Goal: Transaction & Acquisition: Obtain resource

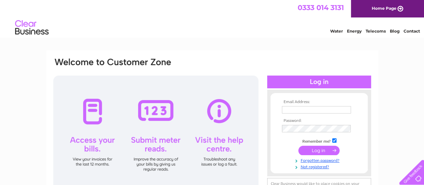
type input "simon@quenzle.com"
click at [317, 147] on input "submit" at bounding box center [318, 149] width 41 height 9
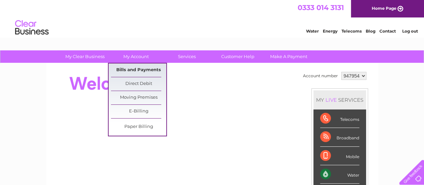
click at [134, 68] on link "Bills and Payments" at bounding box center [138, 69] width 55 height 13
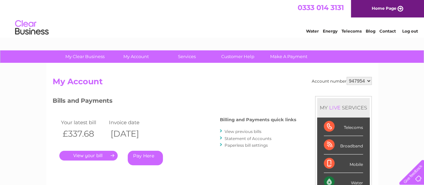
click at [89, 155] on link "." at bounding box center [88, 156] width 58 height 10
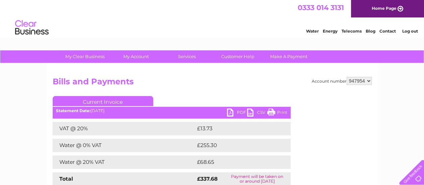
click at [233, 110] on link "PDF" at bounding box center [237, 113] width 20 height 10
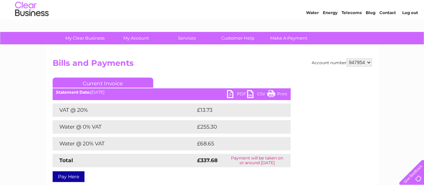
scroll to position [34, 0]
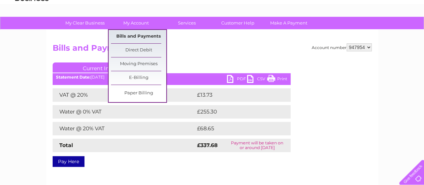
click at [128, 36] on link "Bills and Payments" at bounding box center [138, 36] width 55 height 13
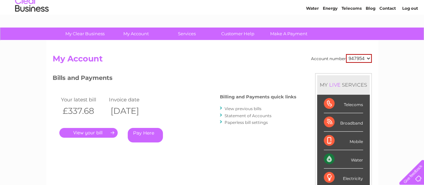
scroll to position [34, 0]
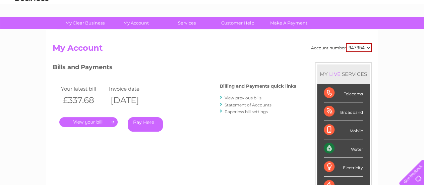
click at [243, 97] on link "View previous bills" at bounding box center [243, 97] width 37 height 5
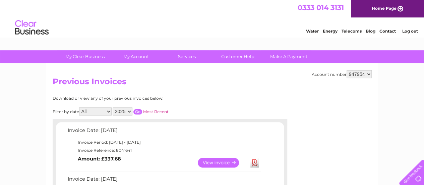
click at [408, 31] on link "Log out" at bounding box center [410, 30] width 16 height 5
